Goal: Obtain resource: Download file/media

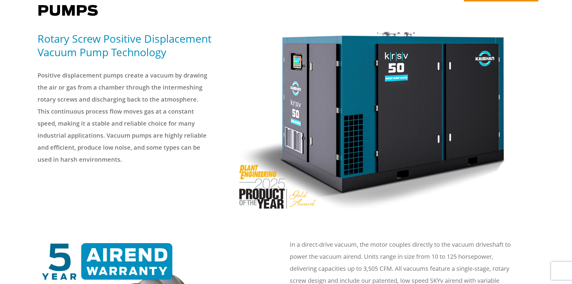
scroll to position [150, 0]
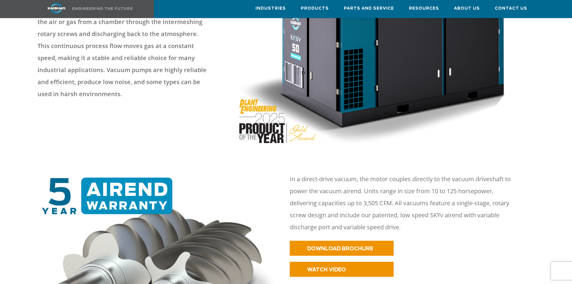
click at [260, 113] on img at bounding box center [372, 54] width 266 height 176
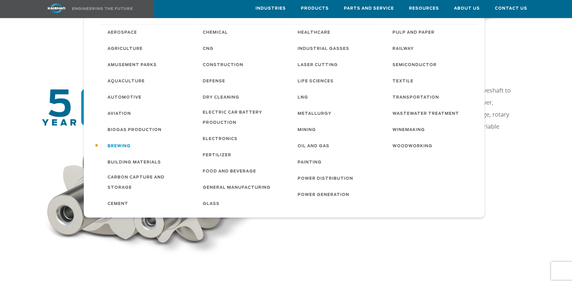
scroll to position [240, 0]
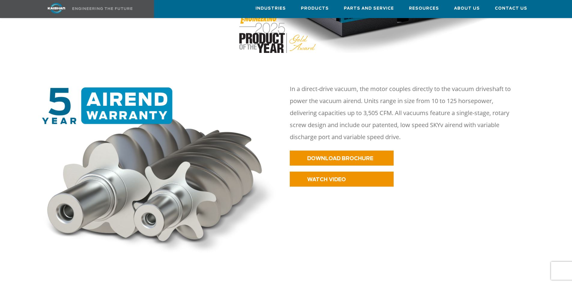
drag, startPoint x: 265, startPoint y: 273, endPoint x: 275, endPoint y: 246, distance: 29.4
click at [327, 156] on span "DOWNLOAD BROCHURE" at bounding box center [332, 158] width 66 height 5
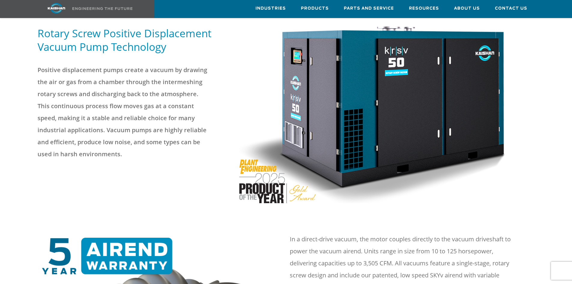
scroll to position [0, 0]
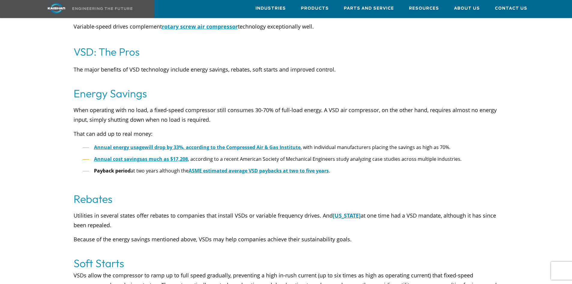
scroll to position [480, 0]
drag, startPoint x: 348, startPoint y: 162, endPoint x: 194, endPoint y: 162, distance: 153.4
click at [190, 167] on li "Payback period at two years although the ASME estimated average VSD paybacks at…" at bounding box center [291, 171] width 416 height 9
click at [198, 167] on u "ASME estimated average VSD paybacks at two to five years" at bounding box center [259, 170] width 140 height 7
click at [293, 192] on h4 "Rebates" at bounding box center [286, 199] width 425 height 14
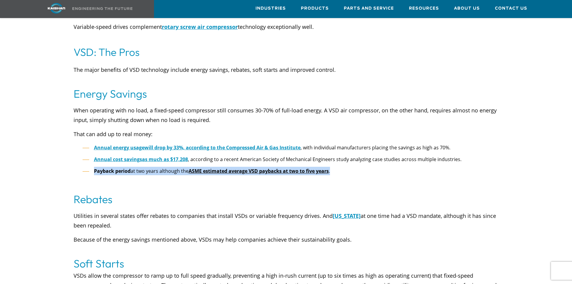
drag, startPoint x: 353, startPoint y: 161, endPoint x: 94, endPoint y: 164, distance: 258.8
click at [94, 167] on li "Payback period at two years although the ASME estimated average VSD paybacks at…" at bounding box center [291, 171] width 416 height 9
copy li "Payback period at two years although the ASME estimated average VSD paybacks at…"
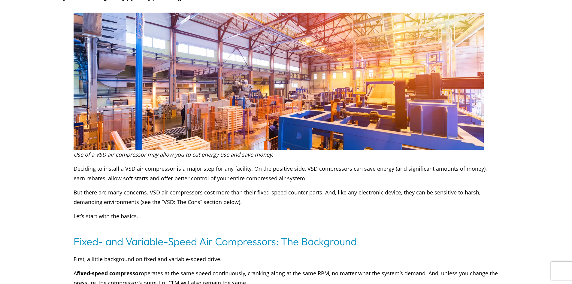
scroll to position [0, 0]
